Goal: Navigation & Orientation: Find specific page/section

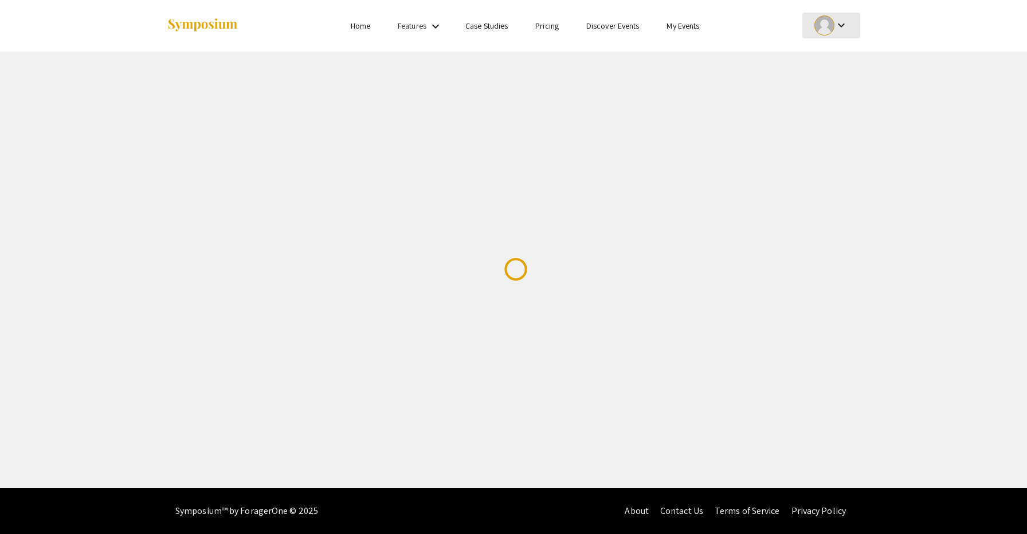
click at [832, 22] on div at bounding box center [824, 25] width 20 height 20
click at [843, 53] on button "My Account" at bounding box center [837, 57] width 70 height 28
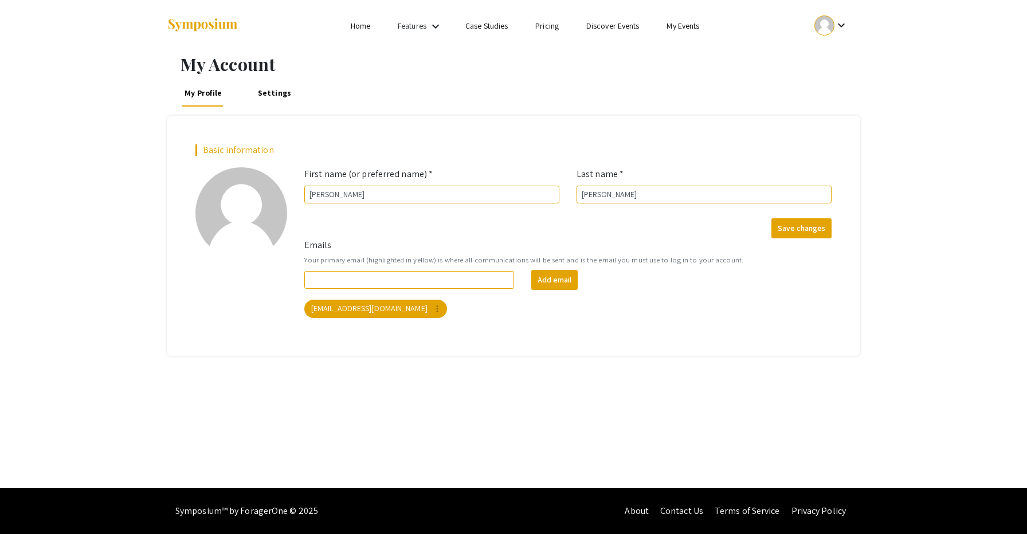
click at [355, 25] on link "Home" at bounding box center [360, 26] width 19 height 10
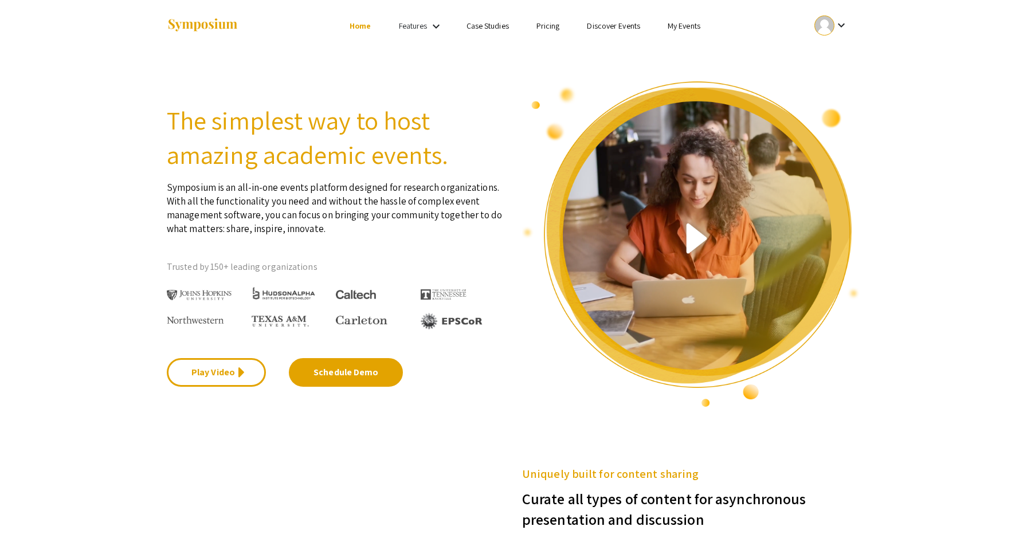
click at [405, 27] on link "Features" at bounding box center [413, 26] width 29 height 10
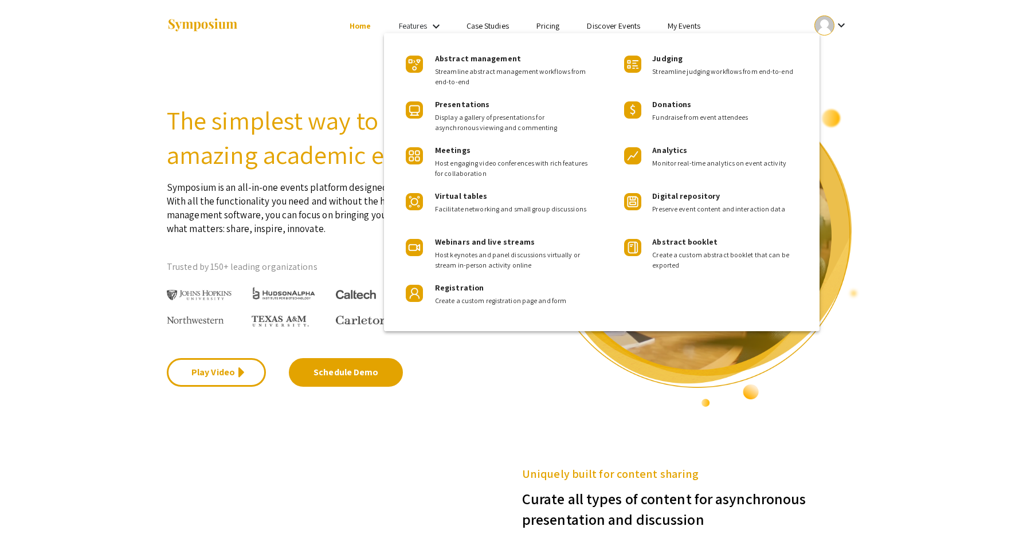
click at [494, 30] on div at bounding box center [513, 267] width 1027 height 534
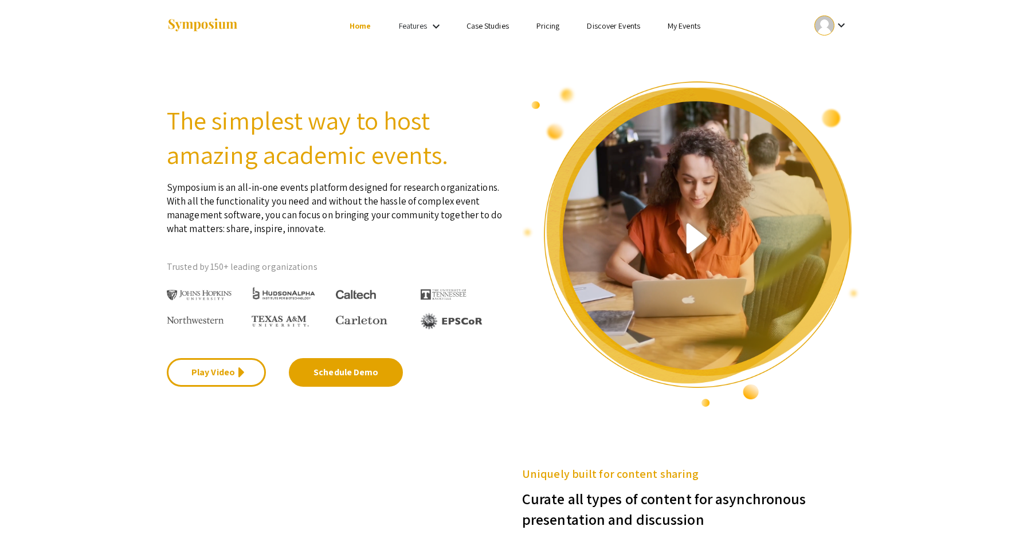
click at [677, 29] on link "My Events" at bounding box center [684, 26] width 33 height 10
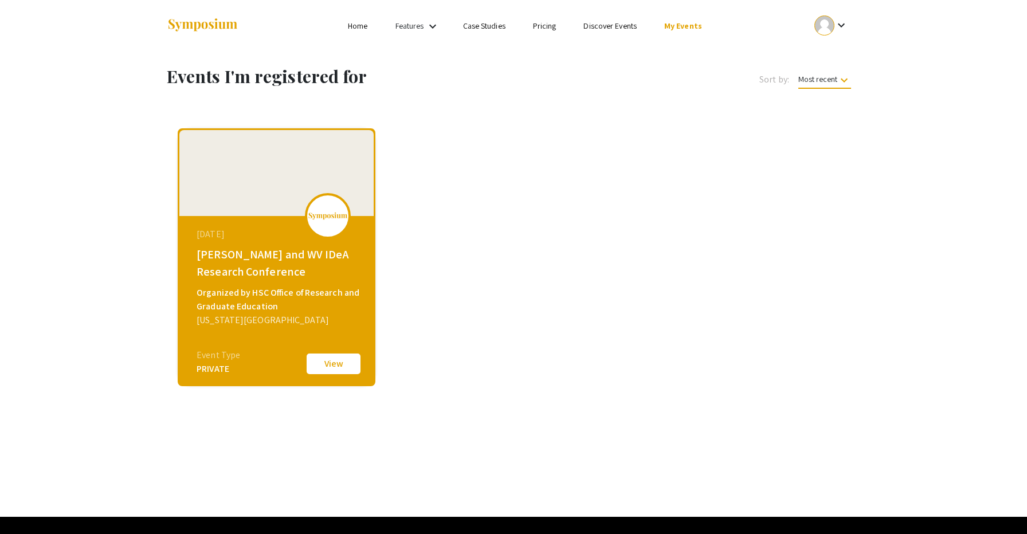
click at [318, 369] on button "View" at bounding box center [333, 364] width 57 height 24
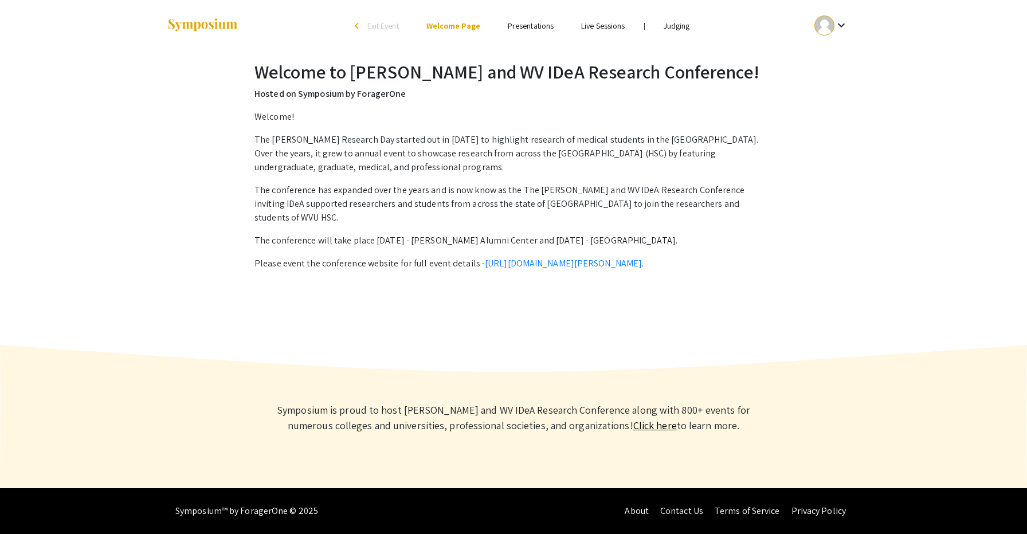
click at [532, 25] on link "Presentations" at bounding box center [531, 26] width 46 height 10
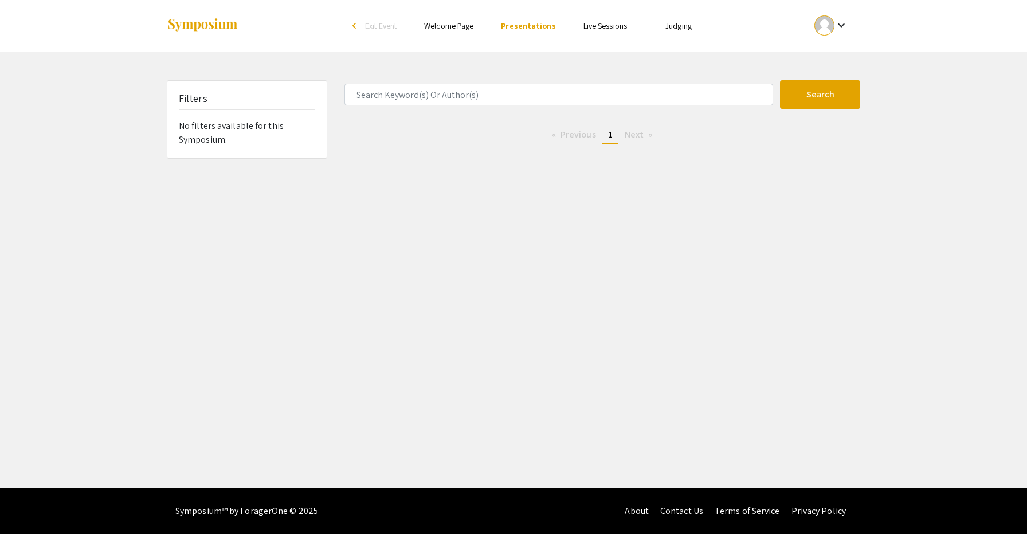
click at [610, 27] on link "Live Sessions" at bounding box center [605, 26] width 44 height 10
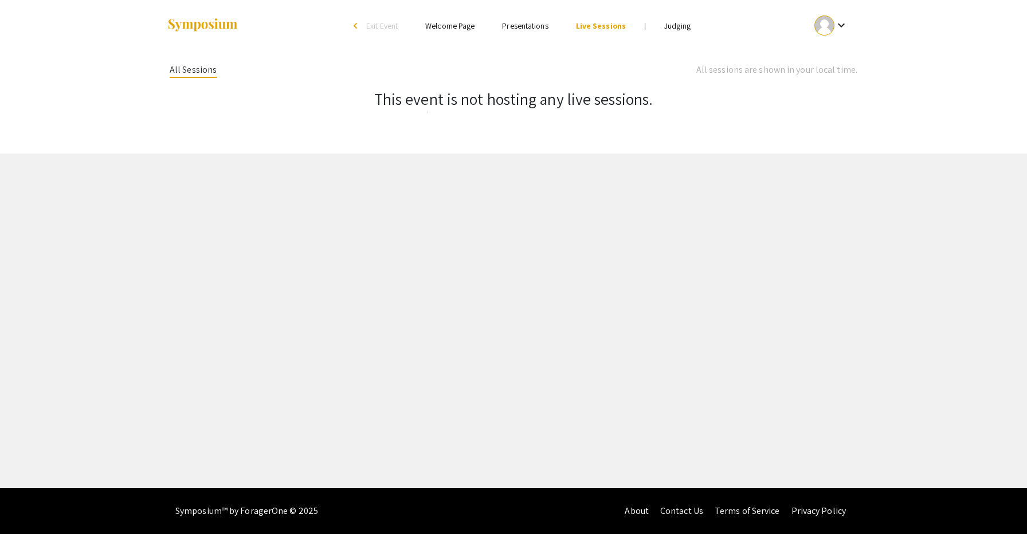
click at [686, 31] on link "Judging" at bounding box center [677, 26] width 26 height 10
